Goal: Find specific page/section

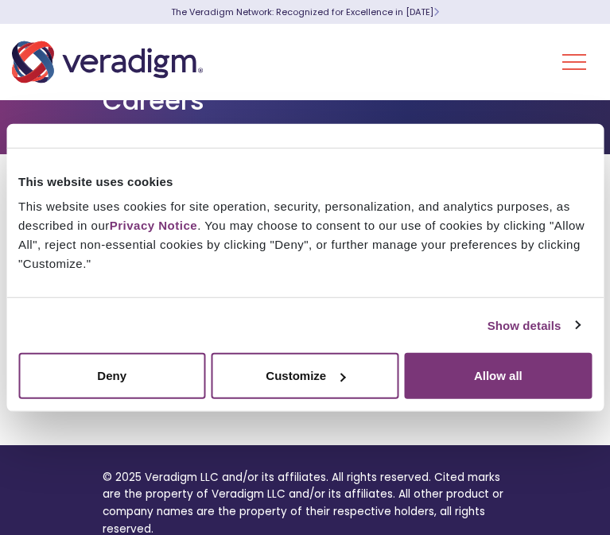
scroll to position [37, 0]
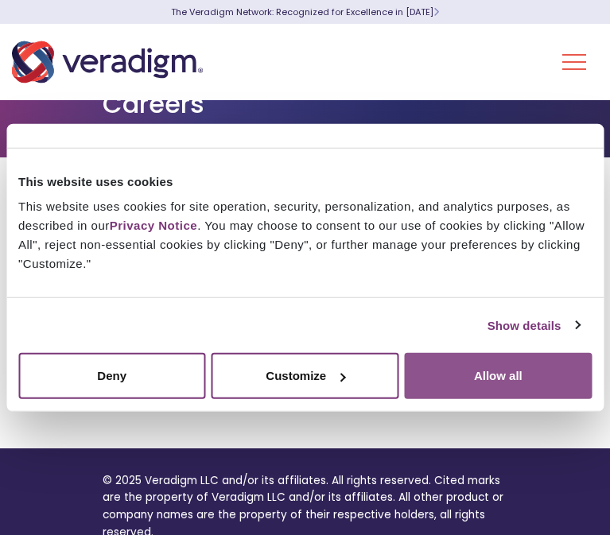
click at [442, 372] on button "Allow all" at bounding box center [498, 376] width 187 height 46
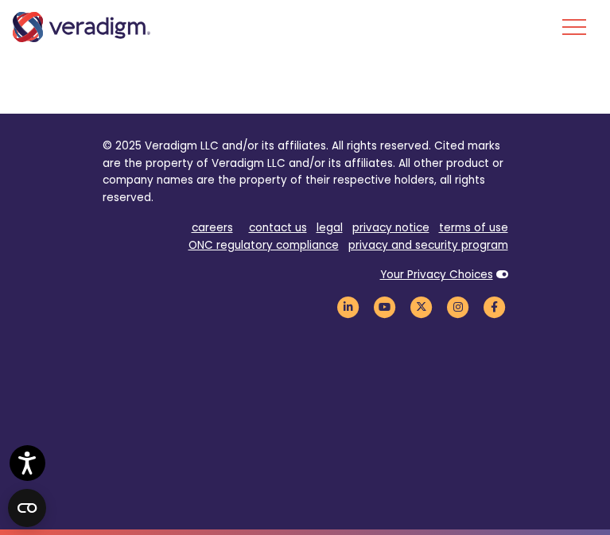
scroll to position [0, 0]
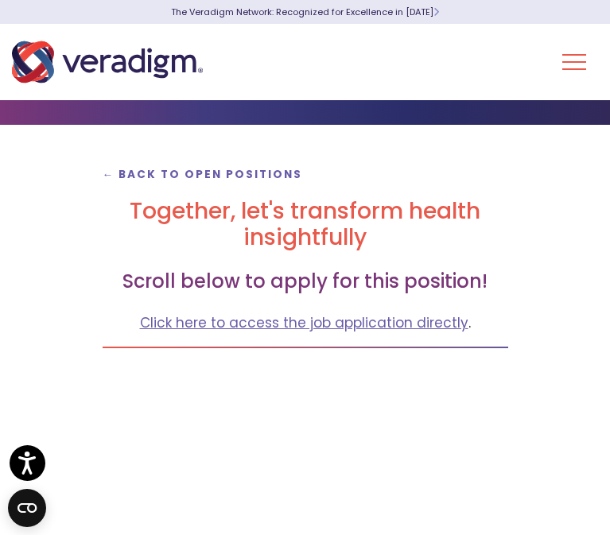
scroll to position [68, 0]
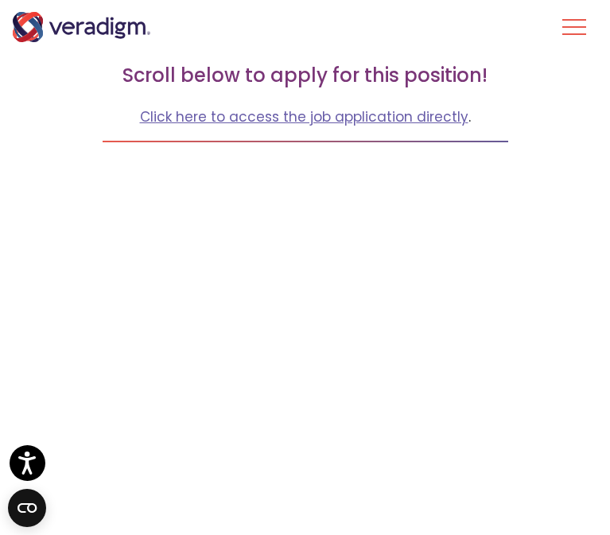
scroll to position [74, 0]
